Goal: Transaction & Acquisition: Purchase product/service

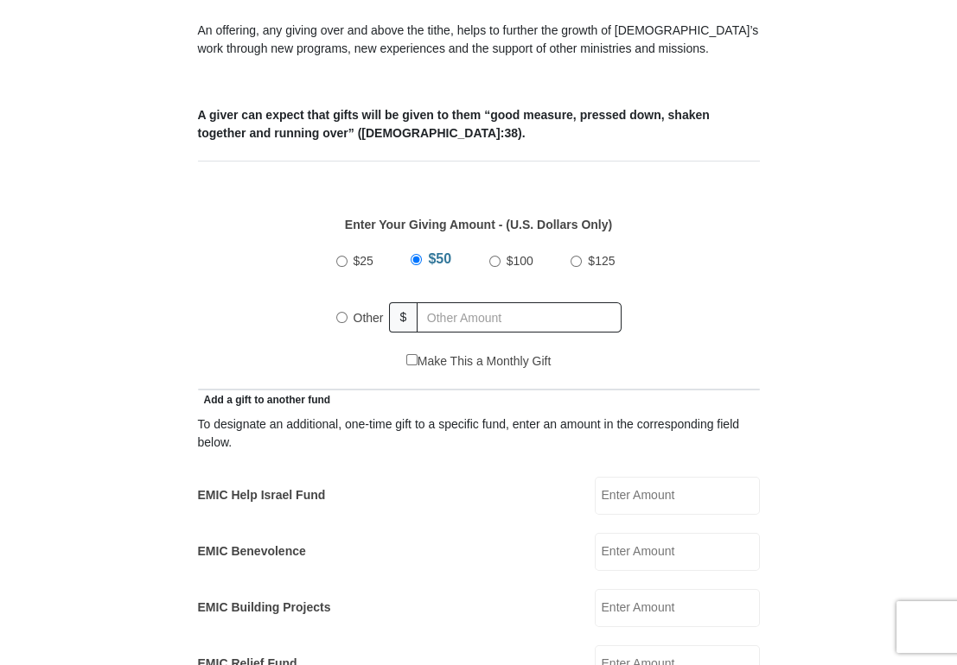
click at [341, 316] on input "Other" at bounding box center [341, 317] width 11 height 11
radio input "true"
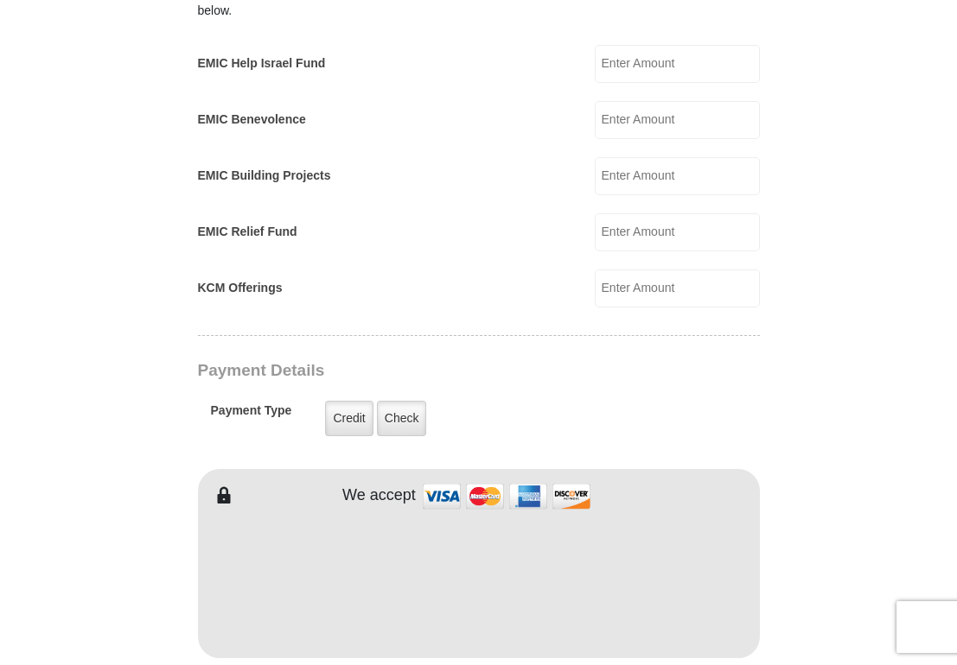
scroll to position [1123, 0]
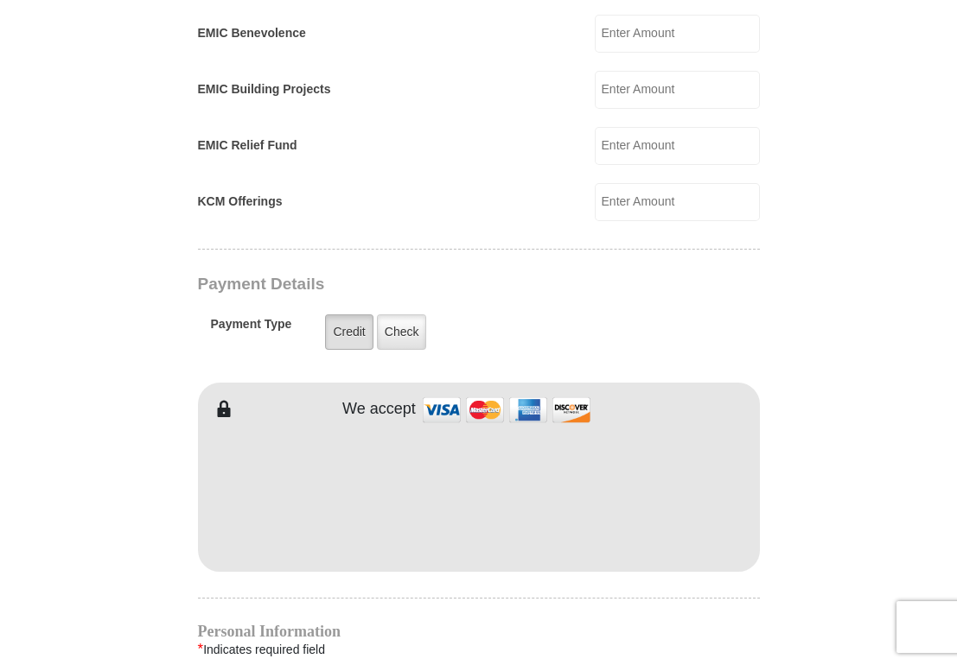
type input "410.00"
click at [342, 328] on label "Credit" at bounding box center [349, 332] width 48 height 35
click at [0, 0] on input "Credit" at bounding box center [0, 0] width 0 height 0
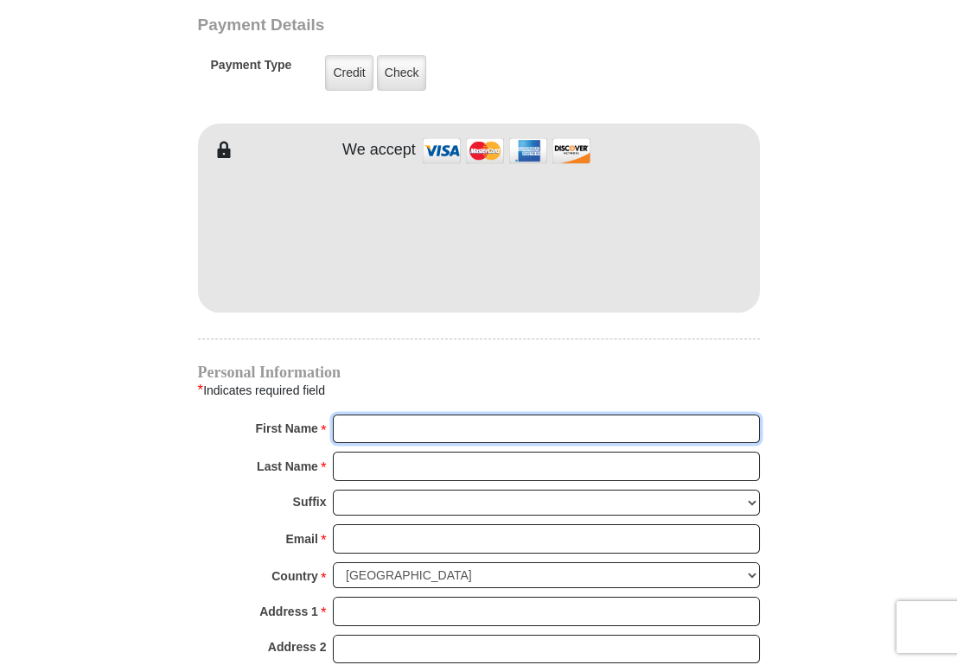
click at [409, 423] on input "First Name *" at bounding box center [546, 429] width 427 height 29
type input "Diane"
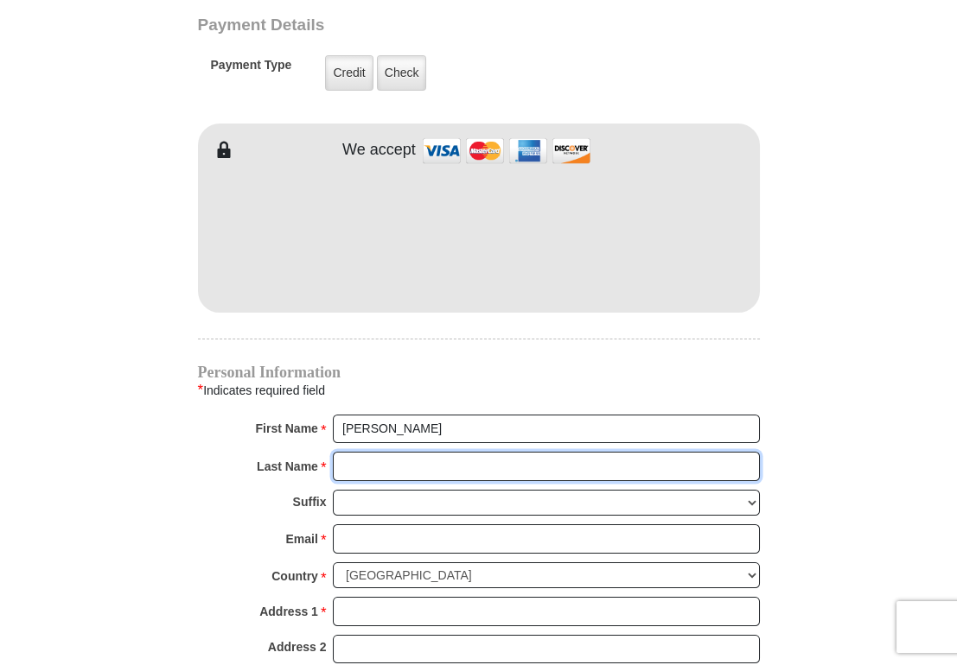
click at [366, 461] on input "Last Name *" at bounding box center [546, 466] width 427 height 29
type input "Umberger"
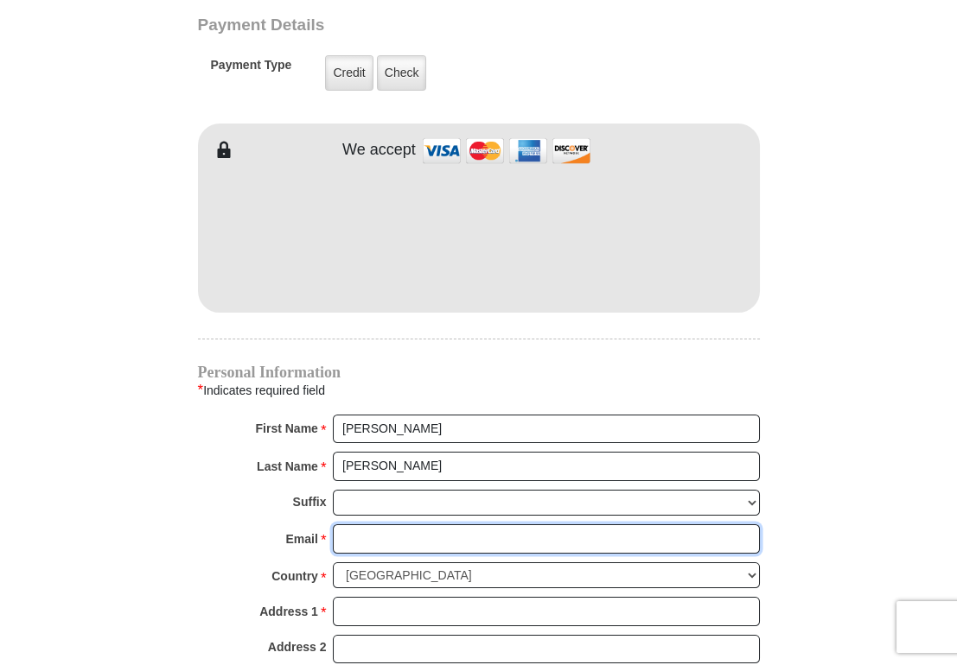
click at [368, 533] on input "Email *" at bounding box center [546, 539] width 427 height 29
type input "diane.umberger@gmail.com"
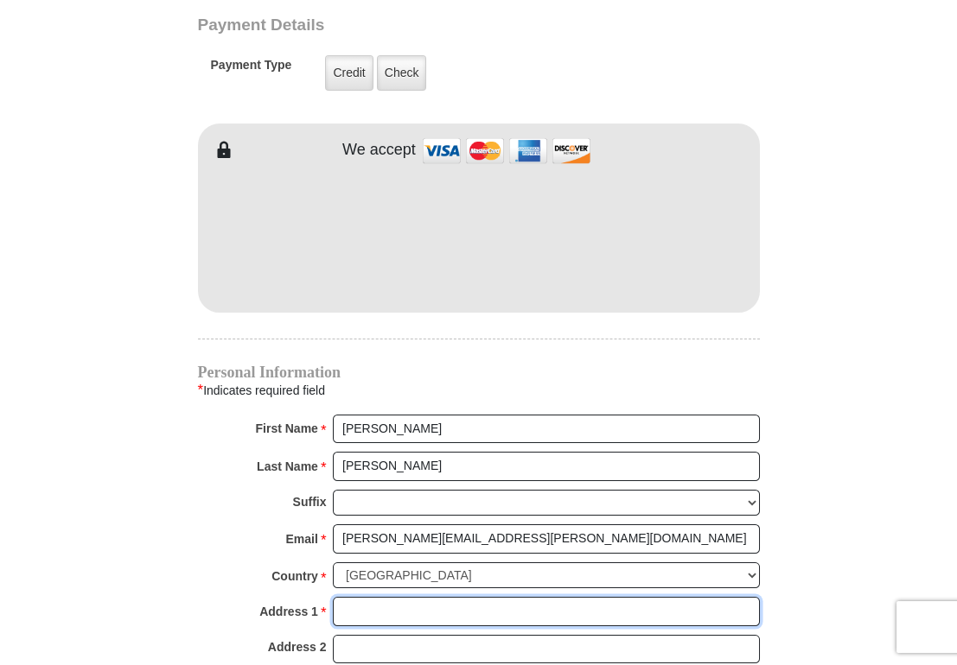
type input "10913 HAWKS LANDING RD"
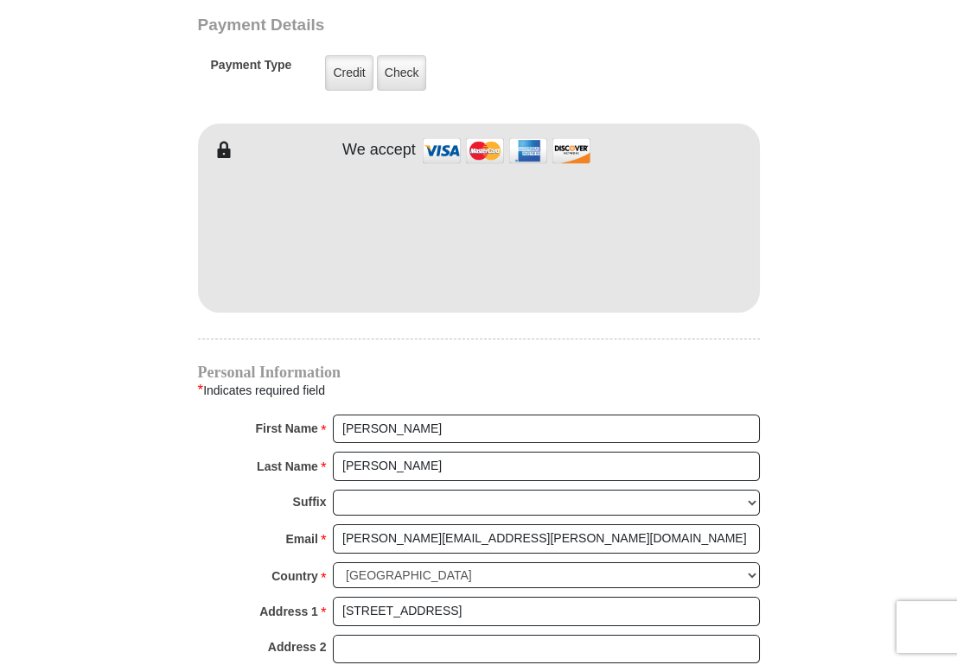
type input "HASLET"
select select "TX"
type input "76052"
type input "3019387874"
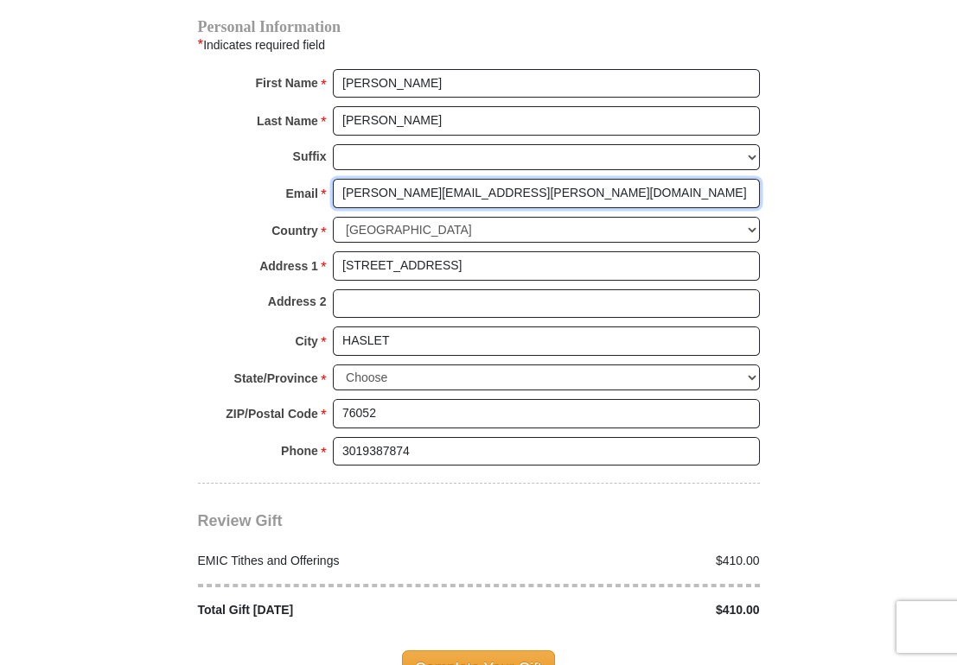
scroll to position [1815, 0]
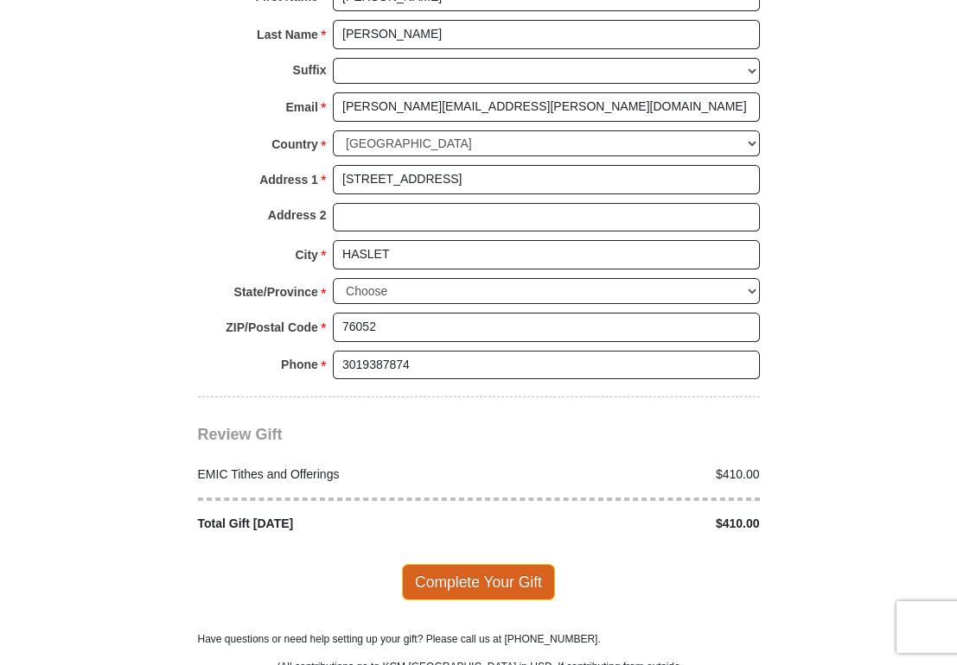
click at [467, 575] on span "Complete Your Gift" at bounding box center [478, 582] width 153 height 36
